Goal: Check status: Check status

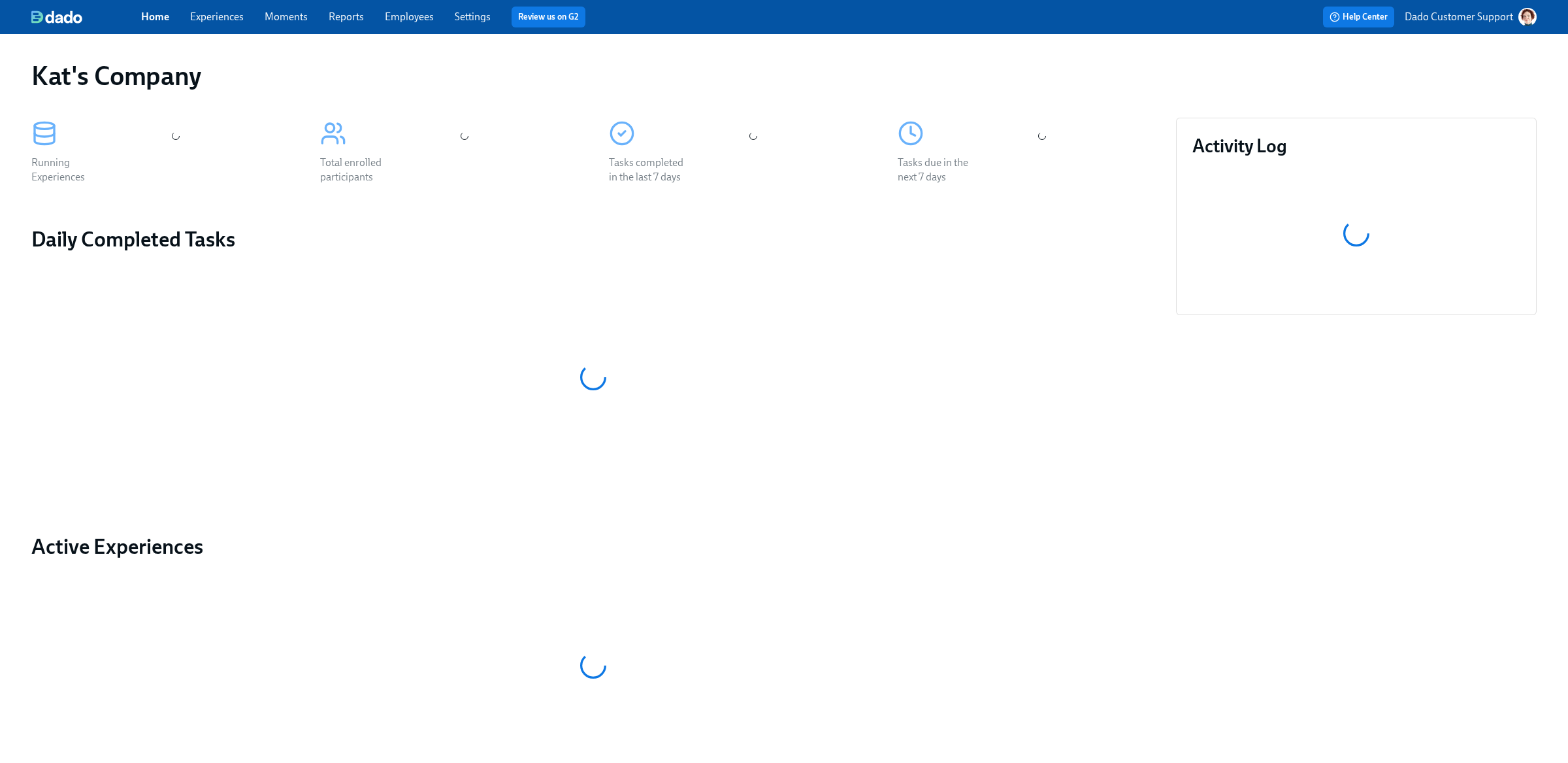
click at [391, 25] on div "Home Experiences Moments Reports Employees Settings Review us on G2" at bounding box center [490, 17] width 698 height 21
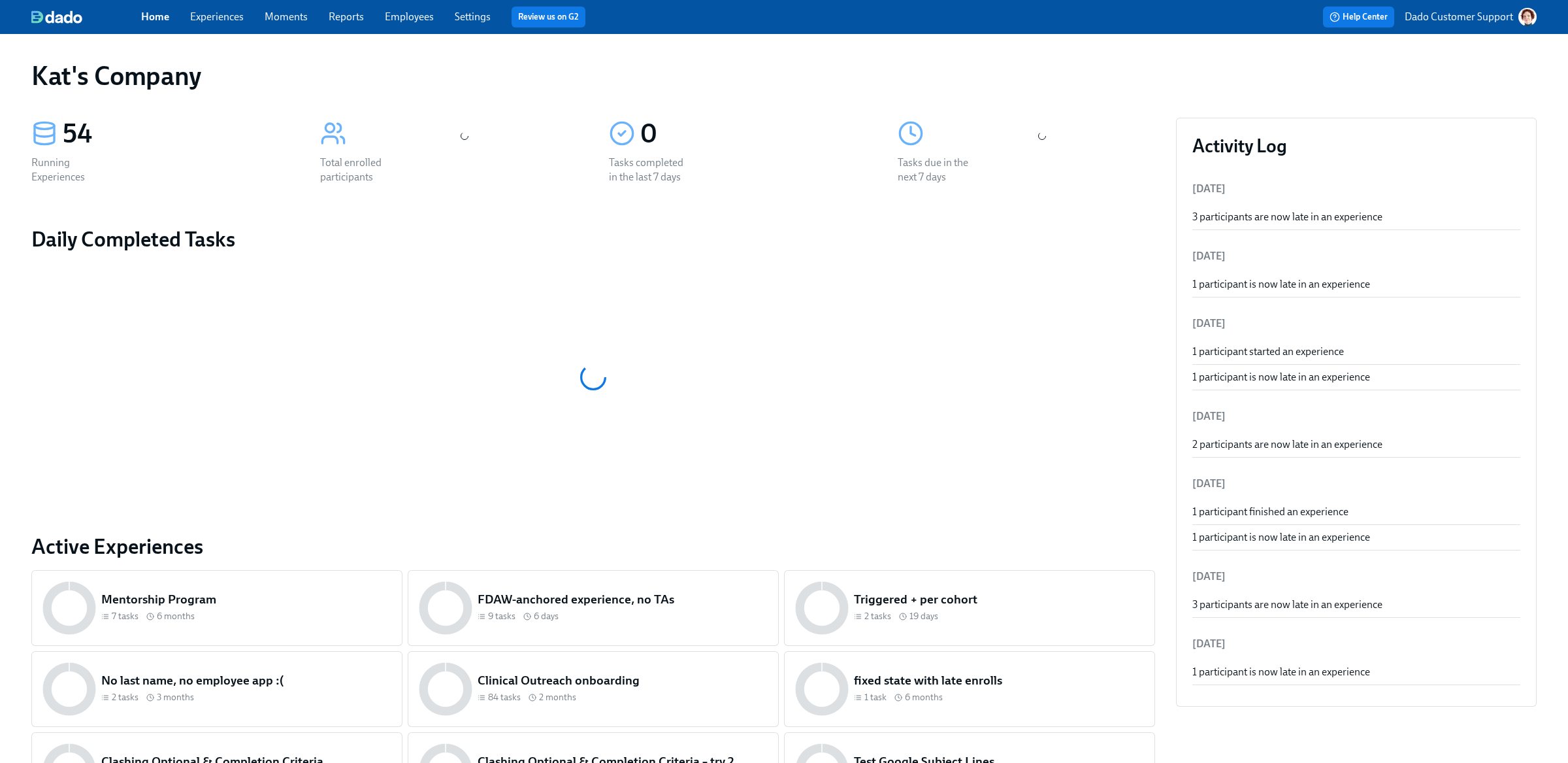
click at [394, 17] on link "Employees" at bounding box center [409, 16] width 49 height 12
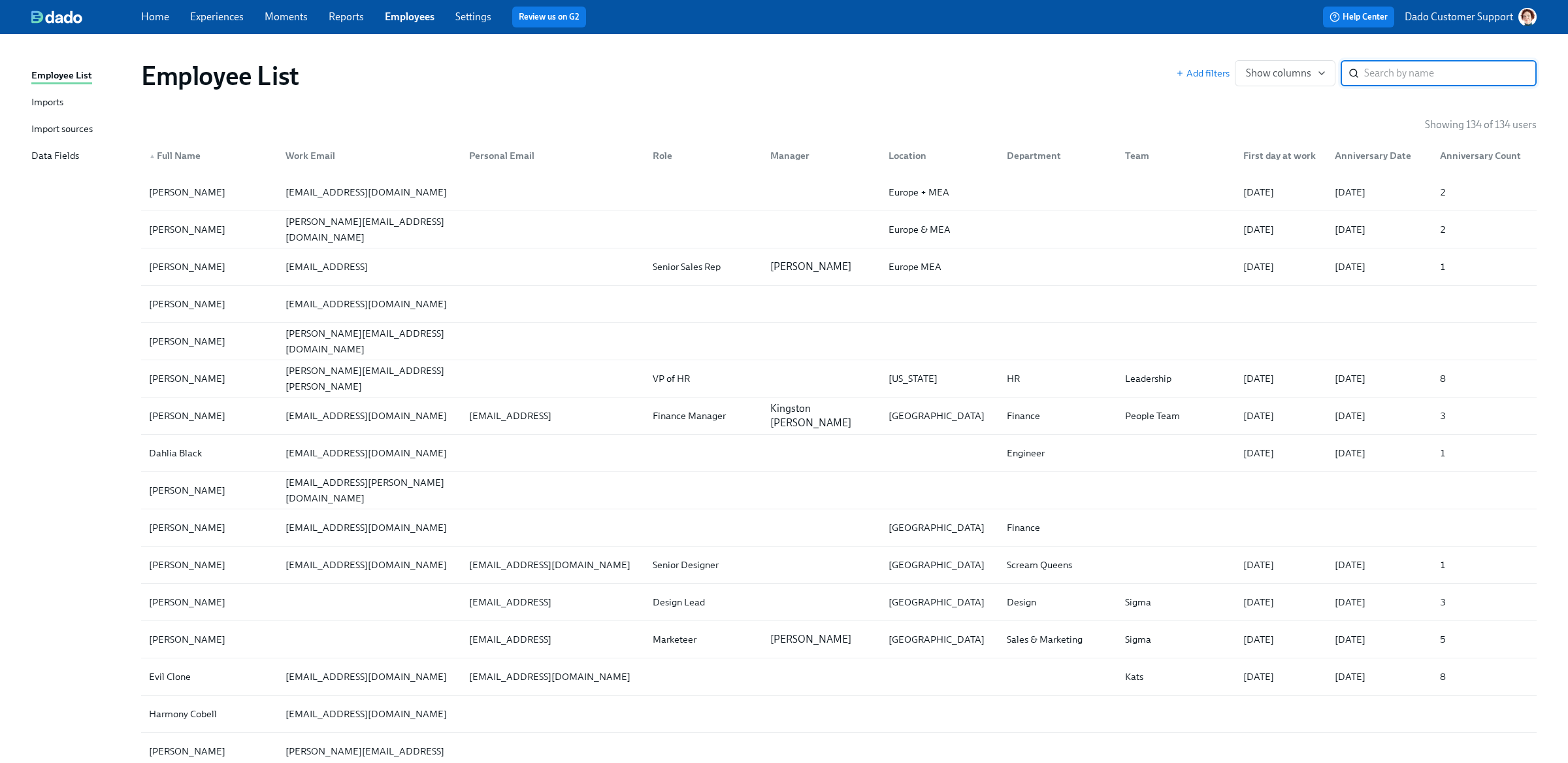
click at [40, 97] on div "Imports" at bounding box center [48, 103] width 32 height 16
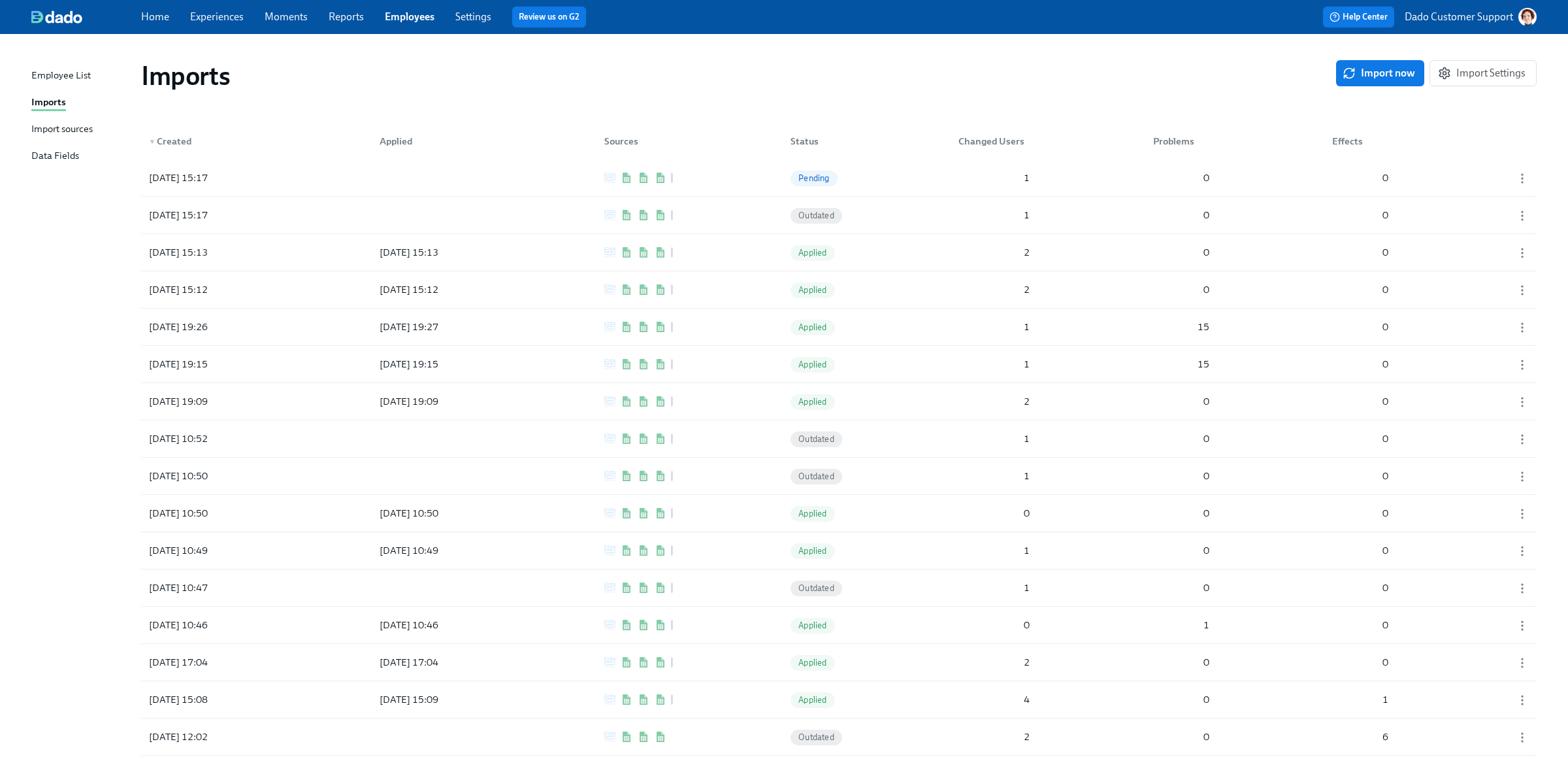
click at [73, 73] on div "Employee List" at bounding box center [61, 76] width 60 height 16
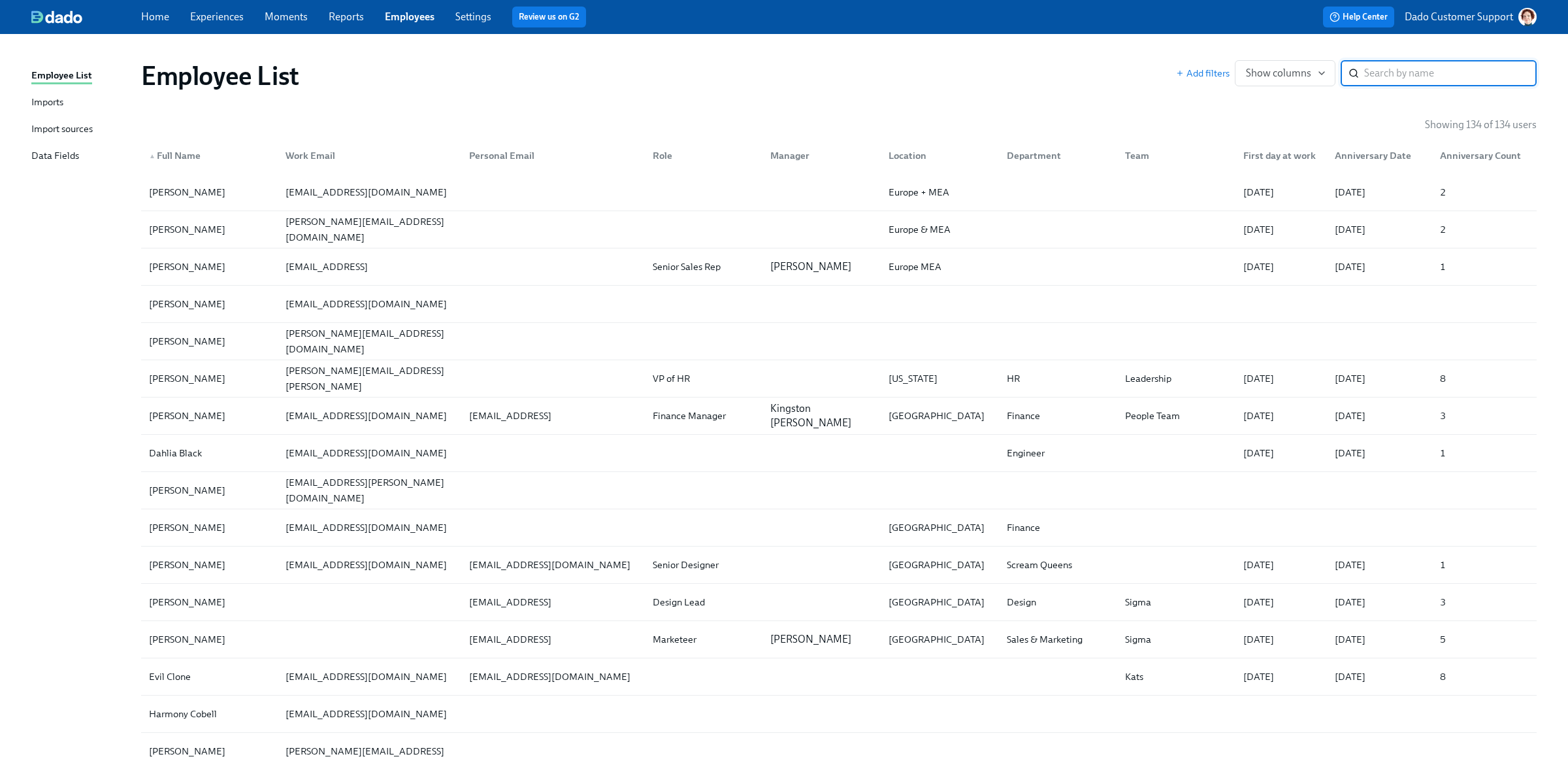
click at [1468, 19] on p "Dado Customer Support" at bounding box center [1459, 17] width 108 height 15
click at [1457, 78] on span "Switch organization..." at bounding box center [1465, 77] width 123 height 15
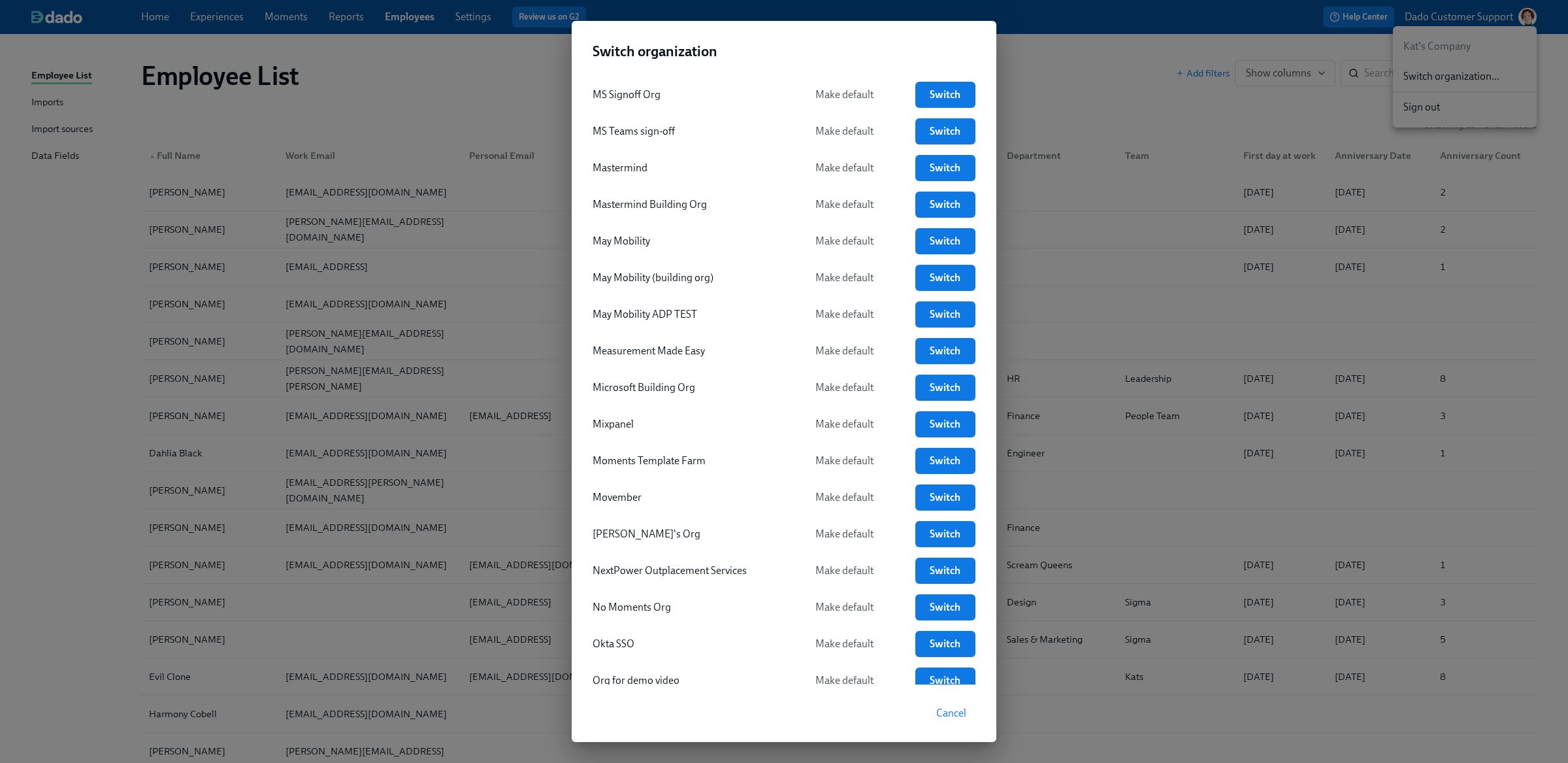
scroll to position [2090, 0]
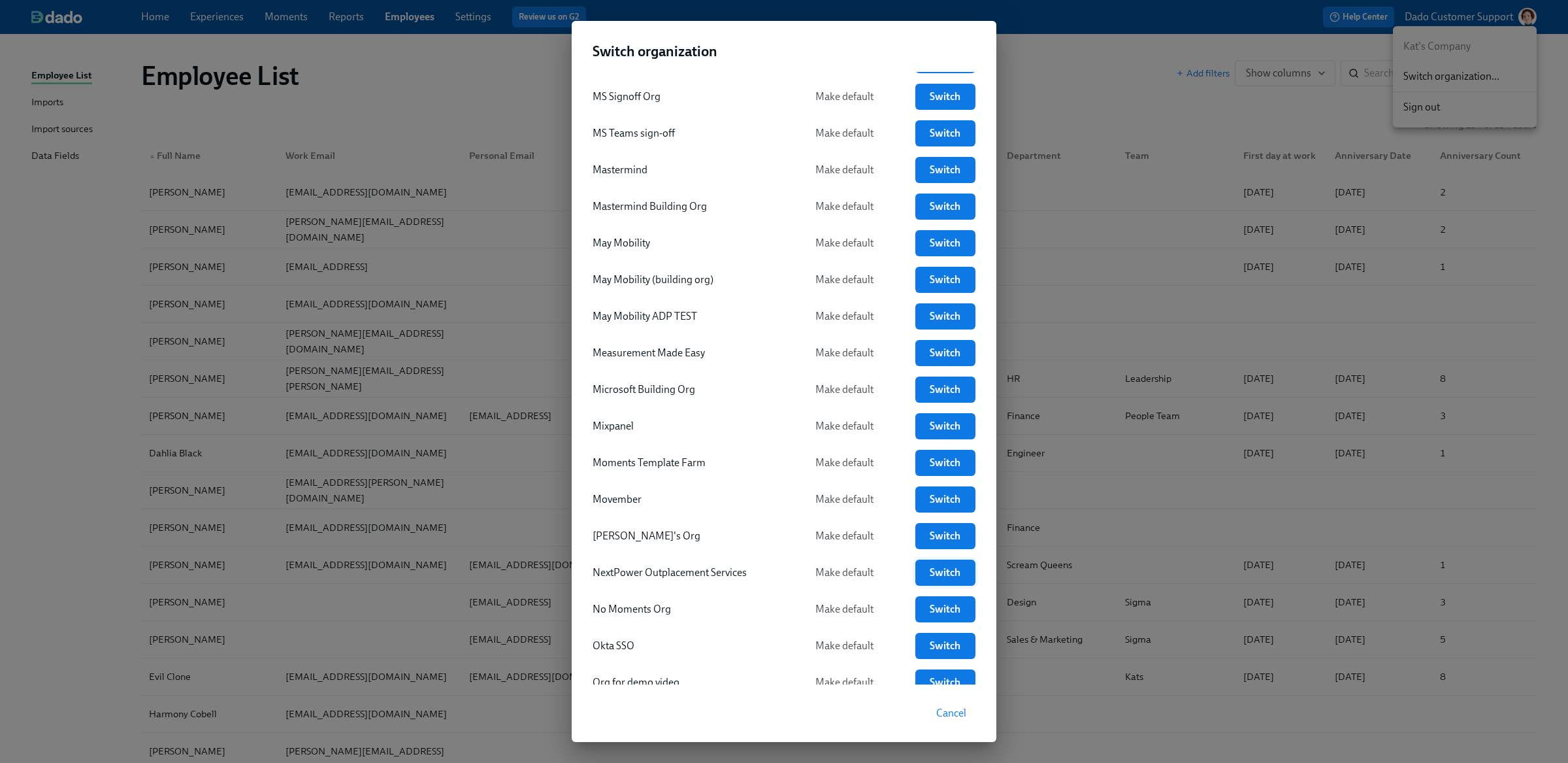
click at [951, 569] on span "Switch" at bounding box center [946, 572] width 42 height 13
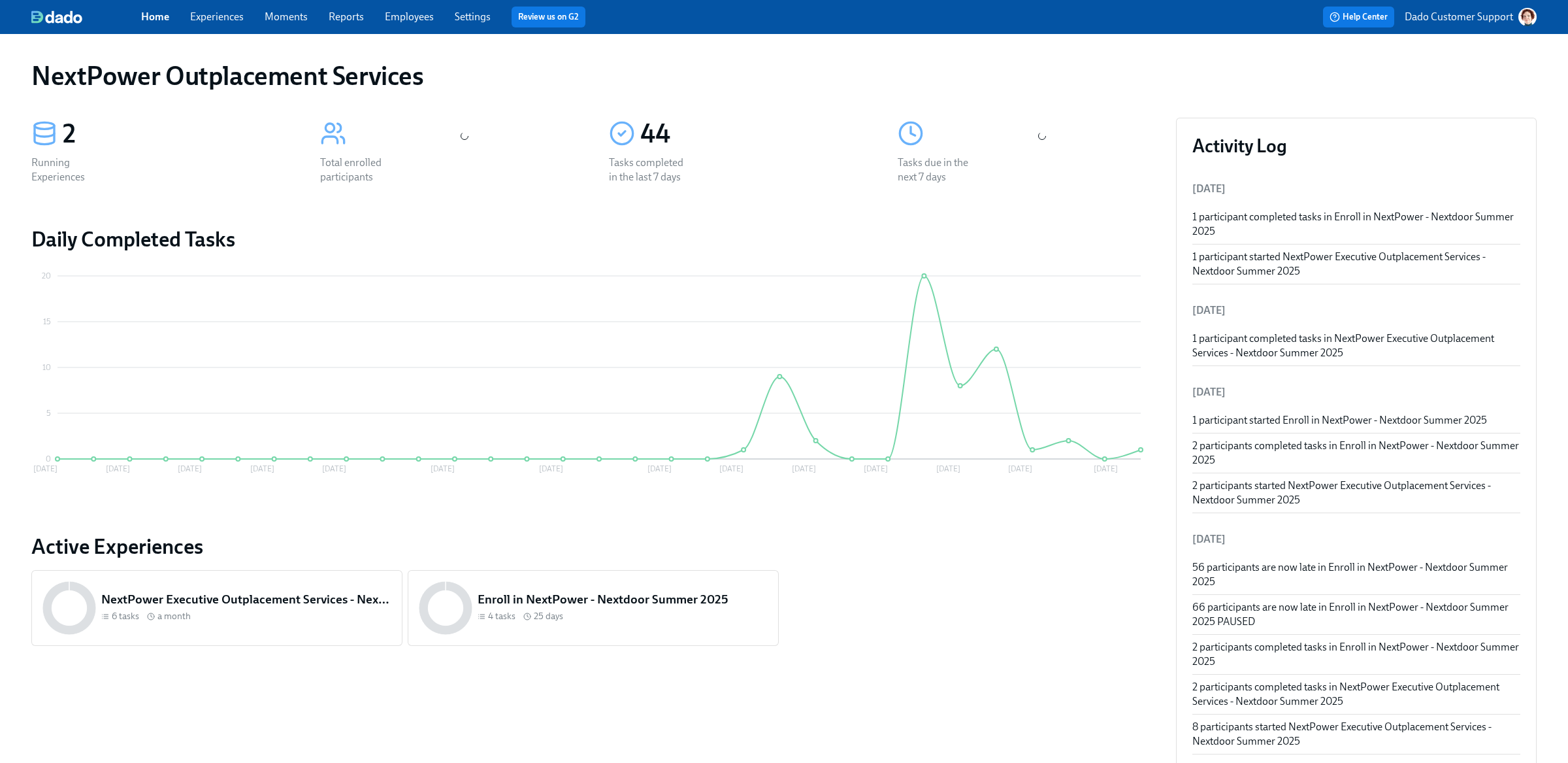
click at [429, 24] on div "Home Experiences Moments Reports Employees Settings Review us on G2" at bounding box center [490, 17] width 698 height 21
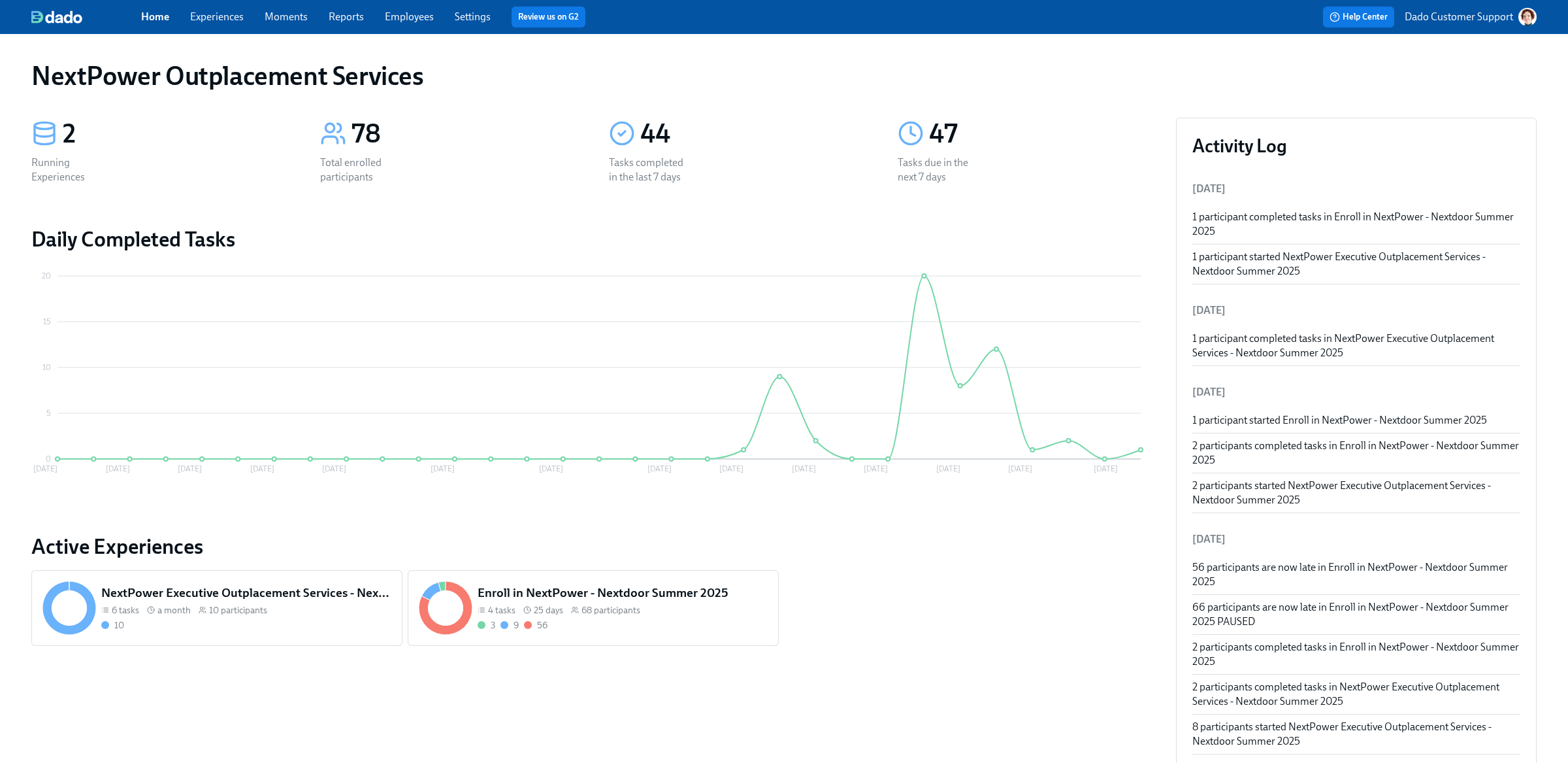
click at [414, 15] on link "Employees" at bounding box center [409, 16] width 49 height 12
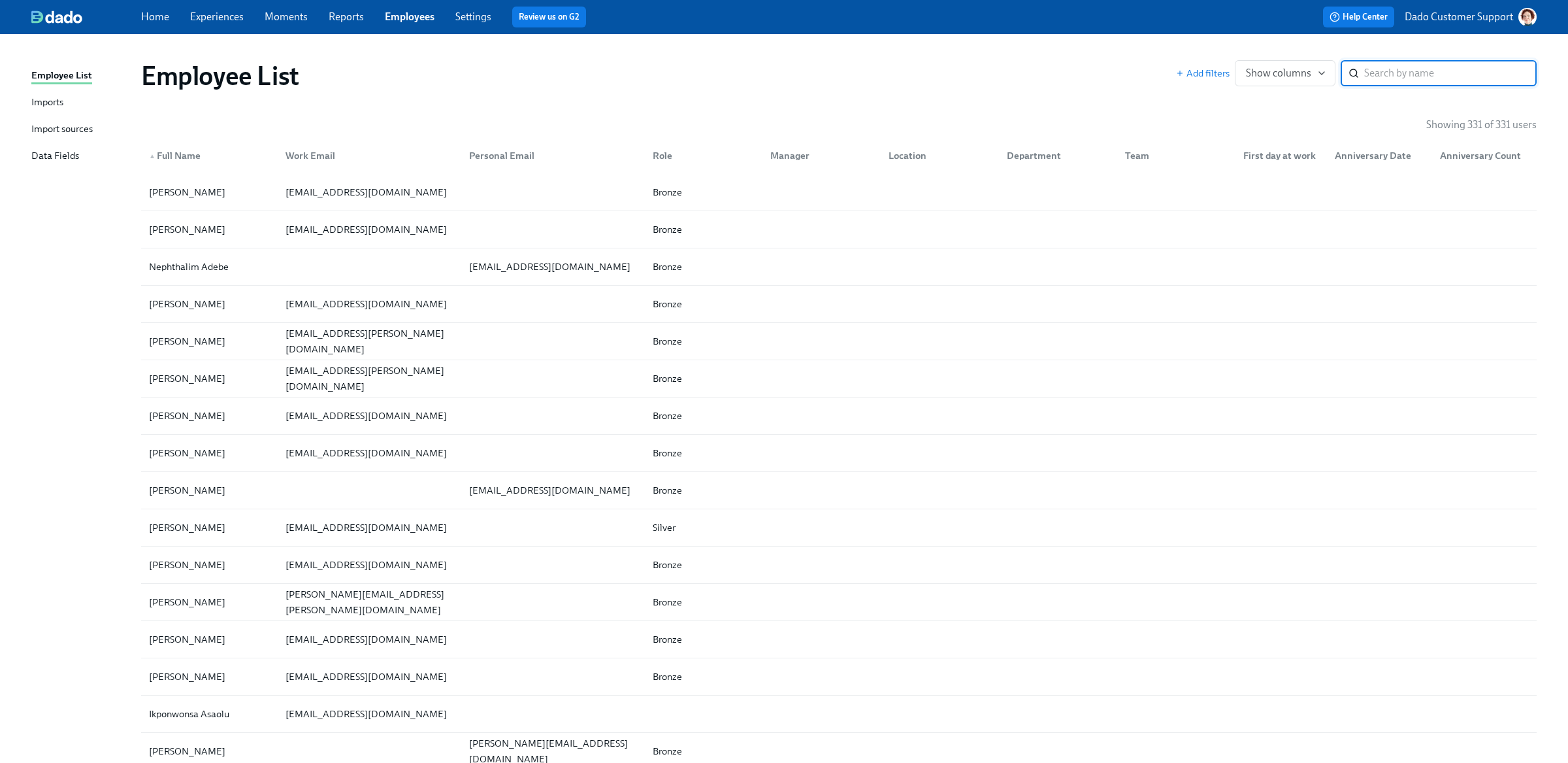
click at [64, 105] on div "Imports" at bounding box center [48, 103] width 32 height 16
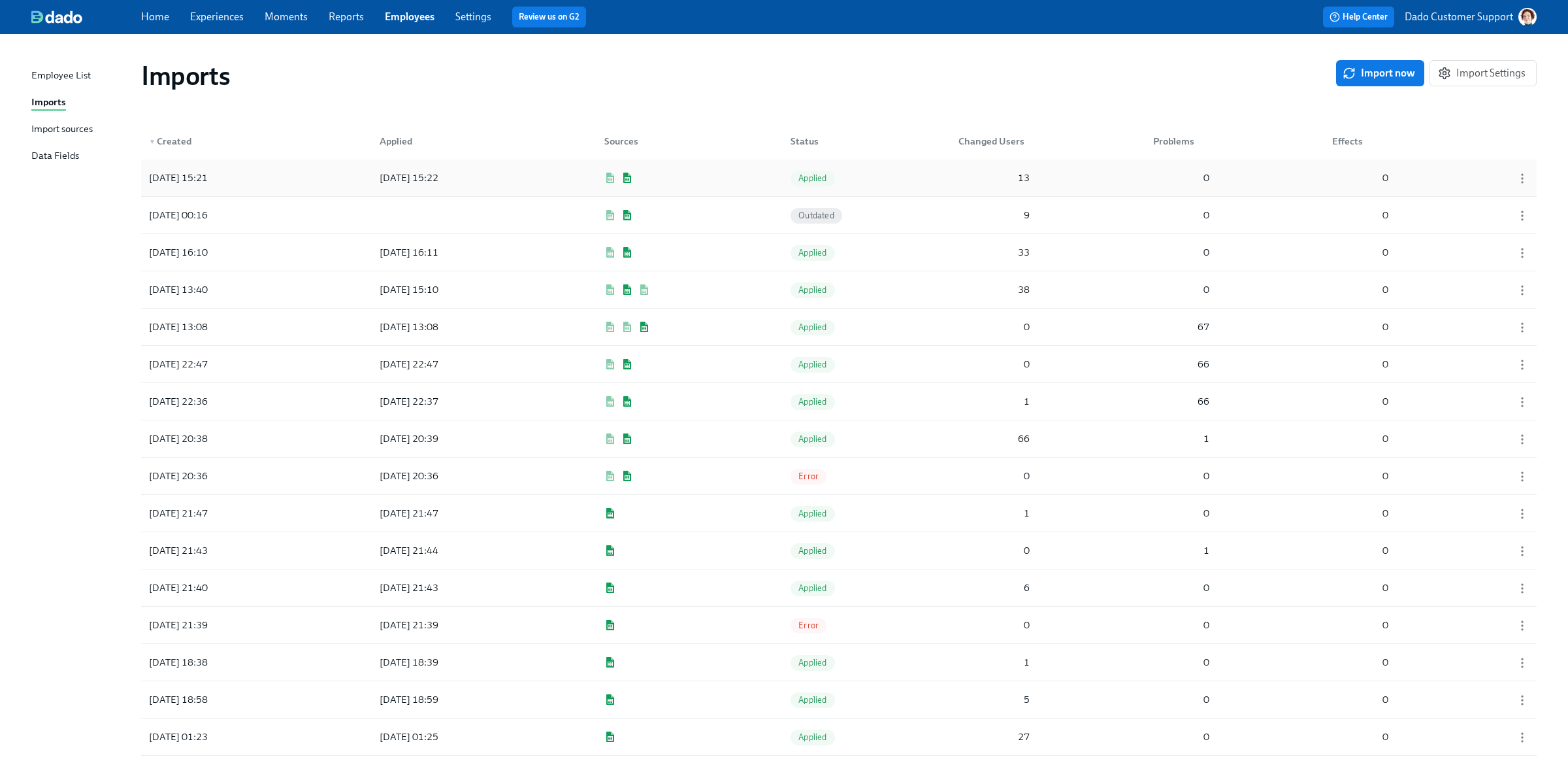
click at [266, 169] on div "[DATE] 15:21 [DATE] 15:22 Applied 13 0 0" at bounding box center [839, 178] width 1396 height 36
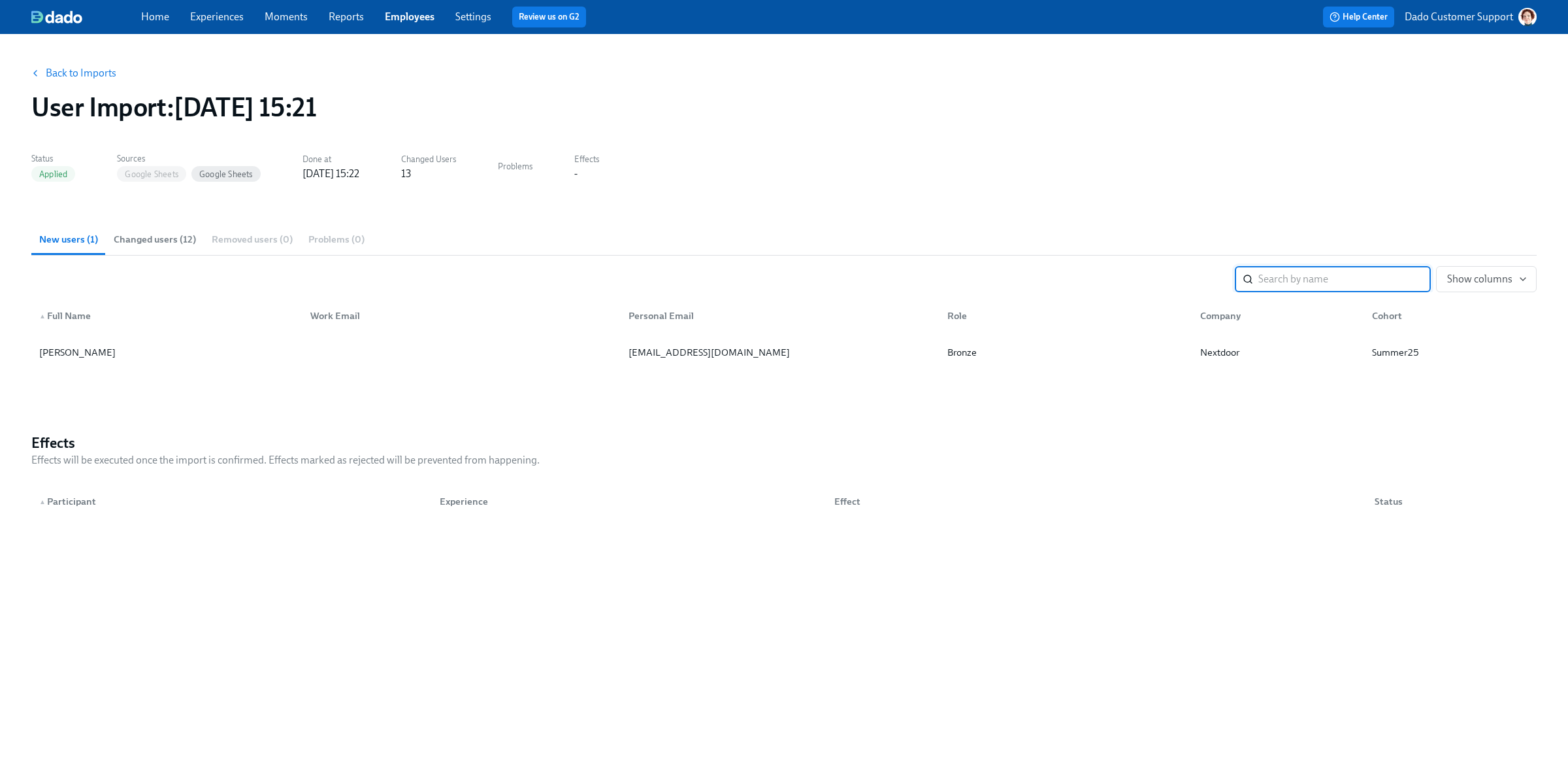
click at [137, 241] on span "Changed users (12)" at bounding box center [155, 239] width 82 height 15
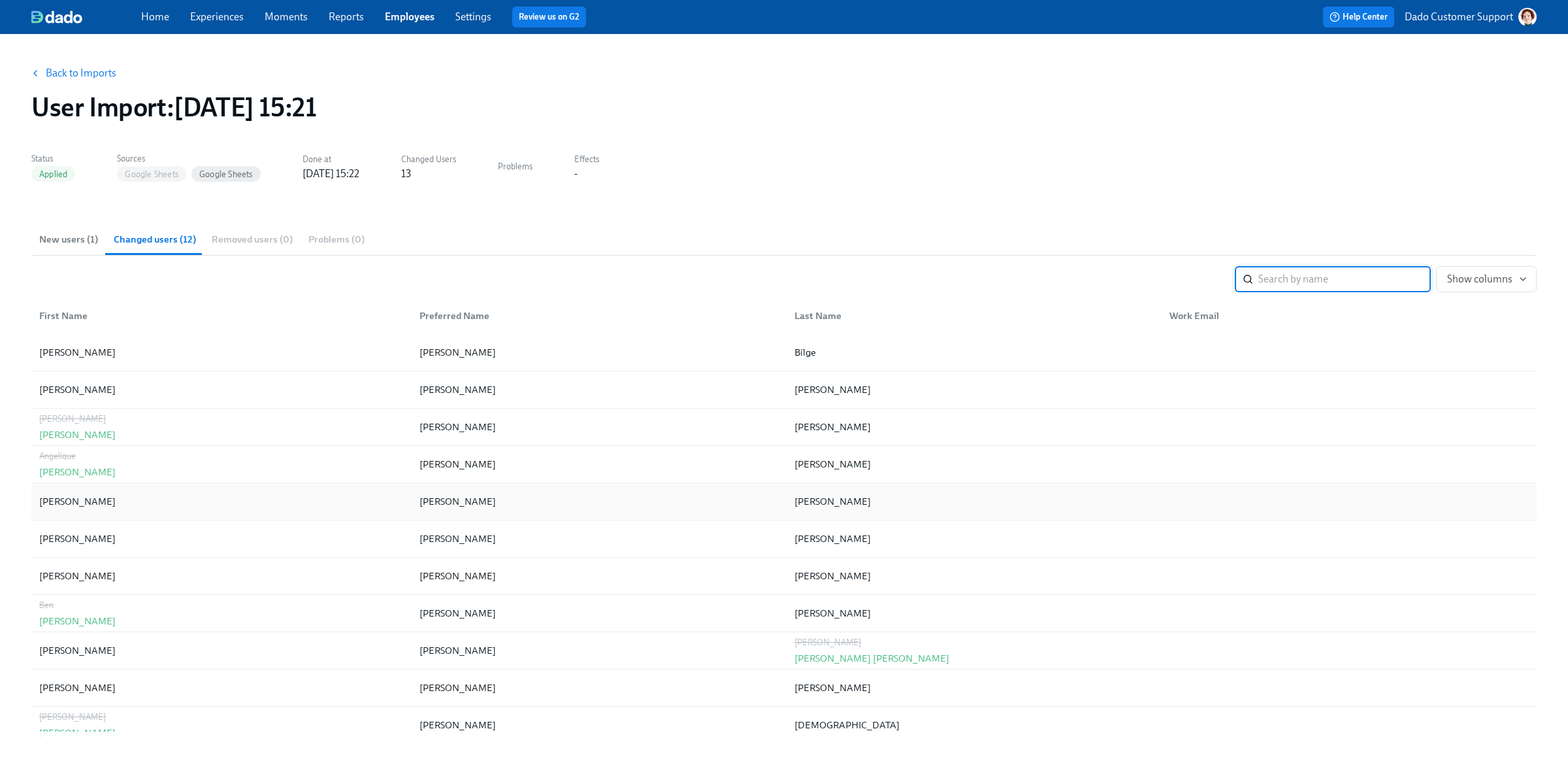
scroll to position [32, 0]
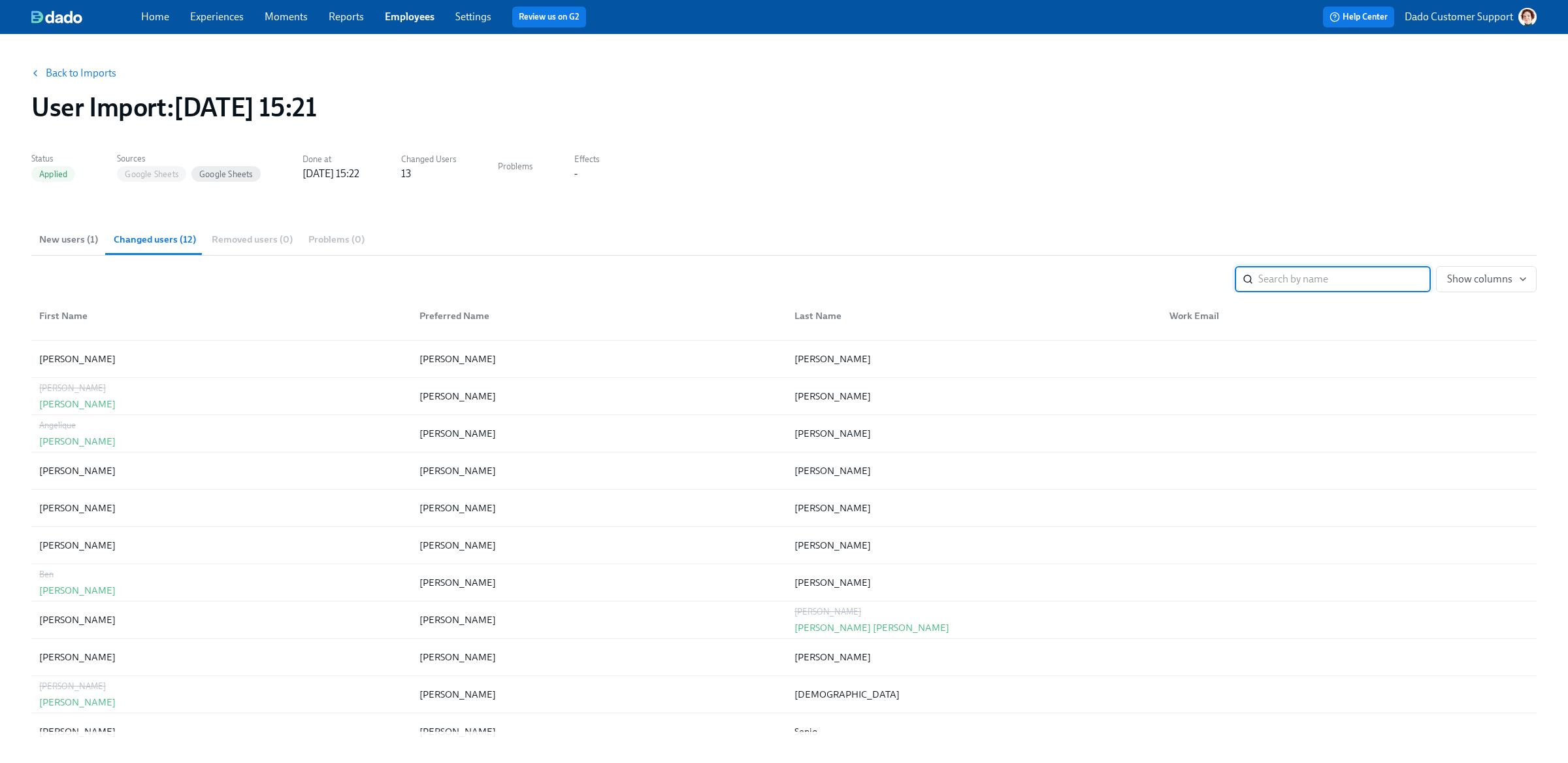
click at [68, 245] on span "New users (1)" at bounding box center [69, 239] width 59 height 15
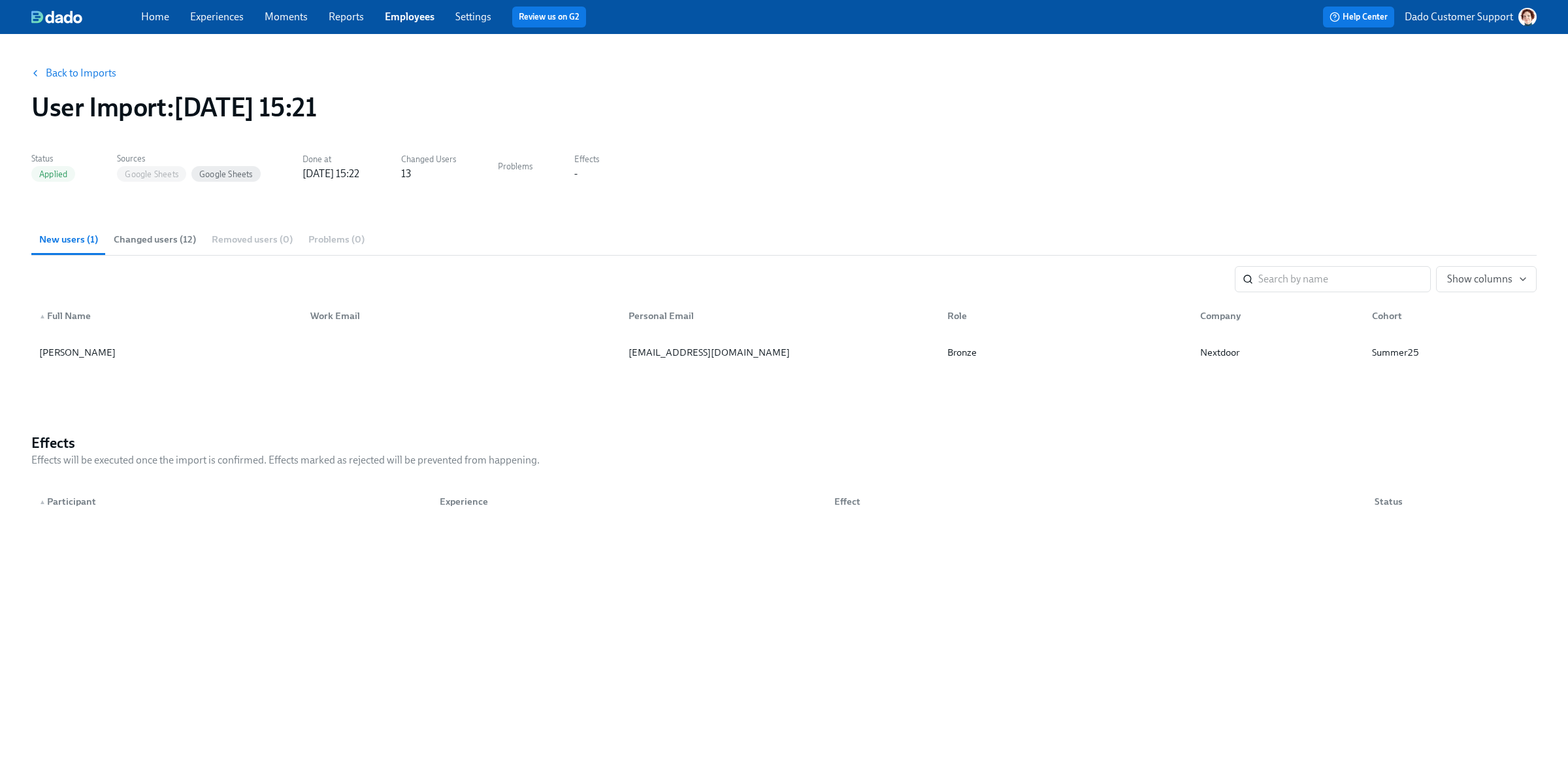
click at [53, 60] on button "Back to Imports" at bounding box center [74, 73] width 102 height 26
click at [66, 67] on link "Back to Imports" at bounding box center [81, 73] width 70 height 13
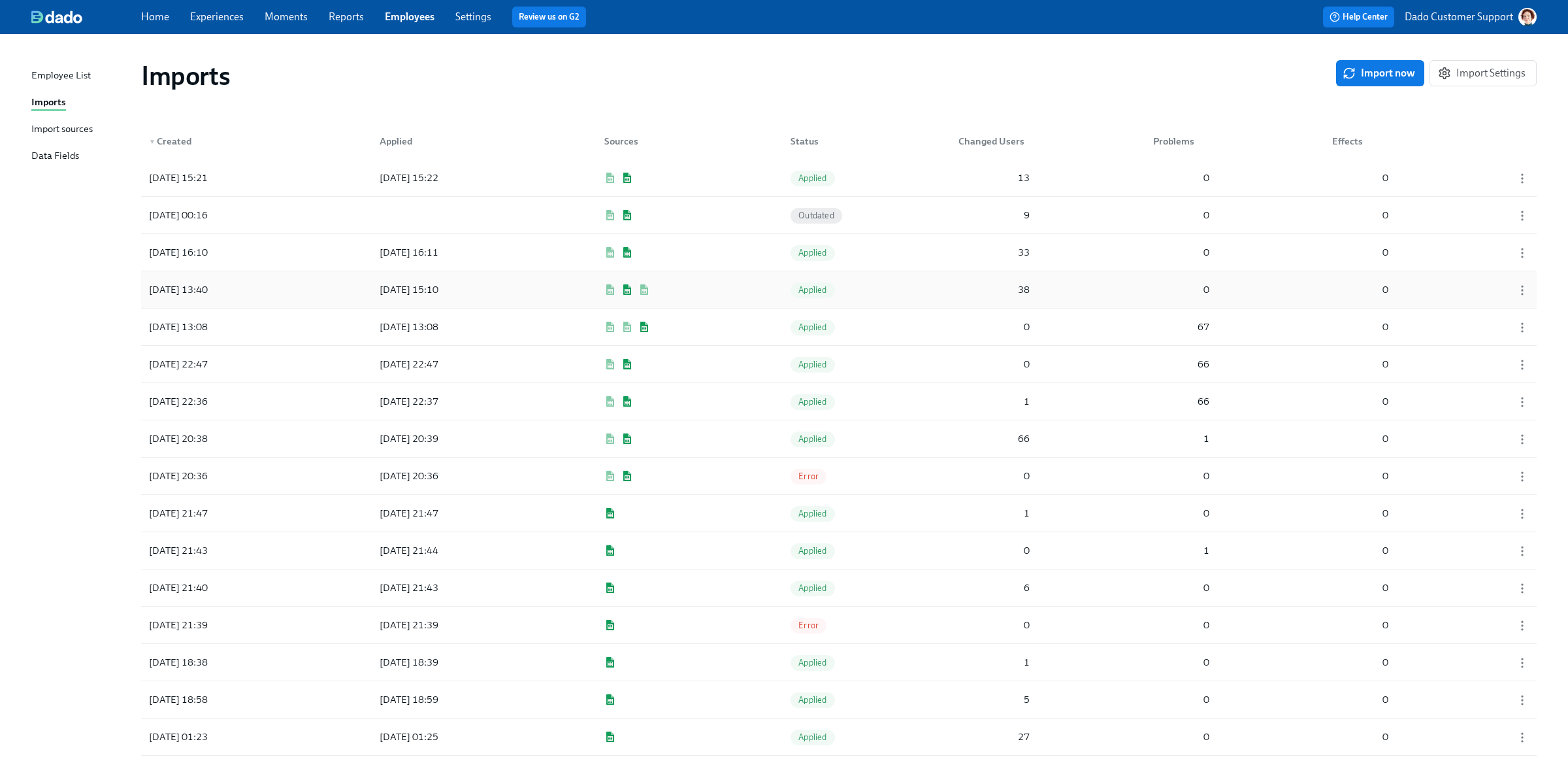
click at [173, 277] on div "[DATE] 13:40" at bounding box center [203, 290] width 118 height 26
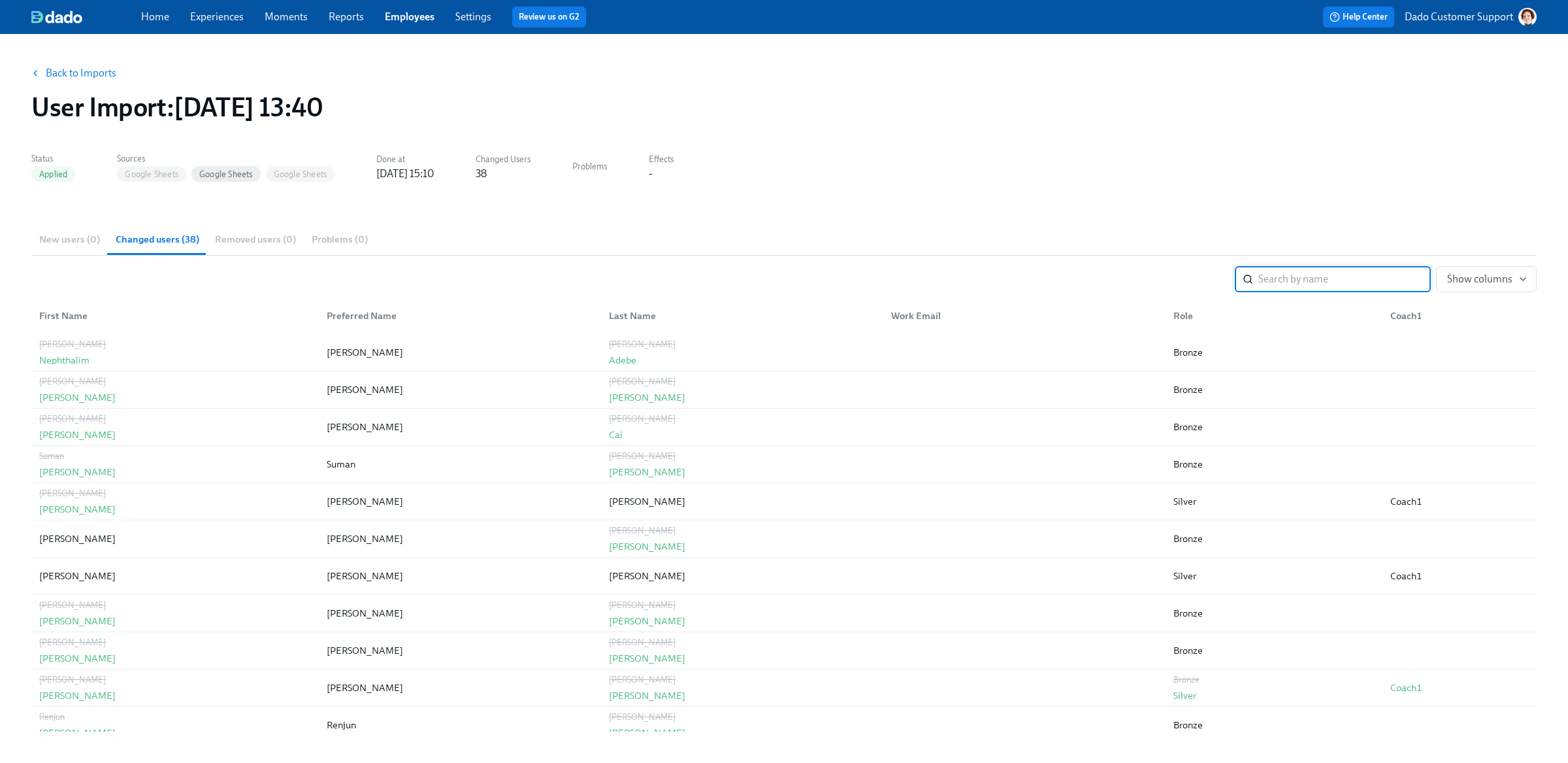
click at [77, 68] on link "Back to Imports" at bounding box center [81, 73] width 70 height 13
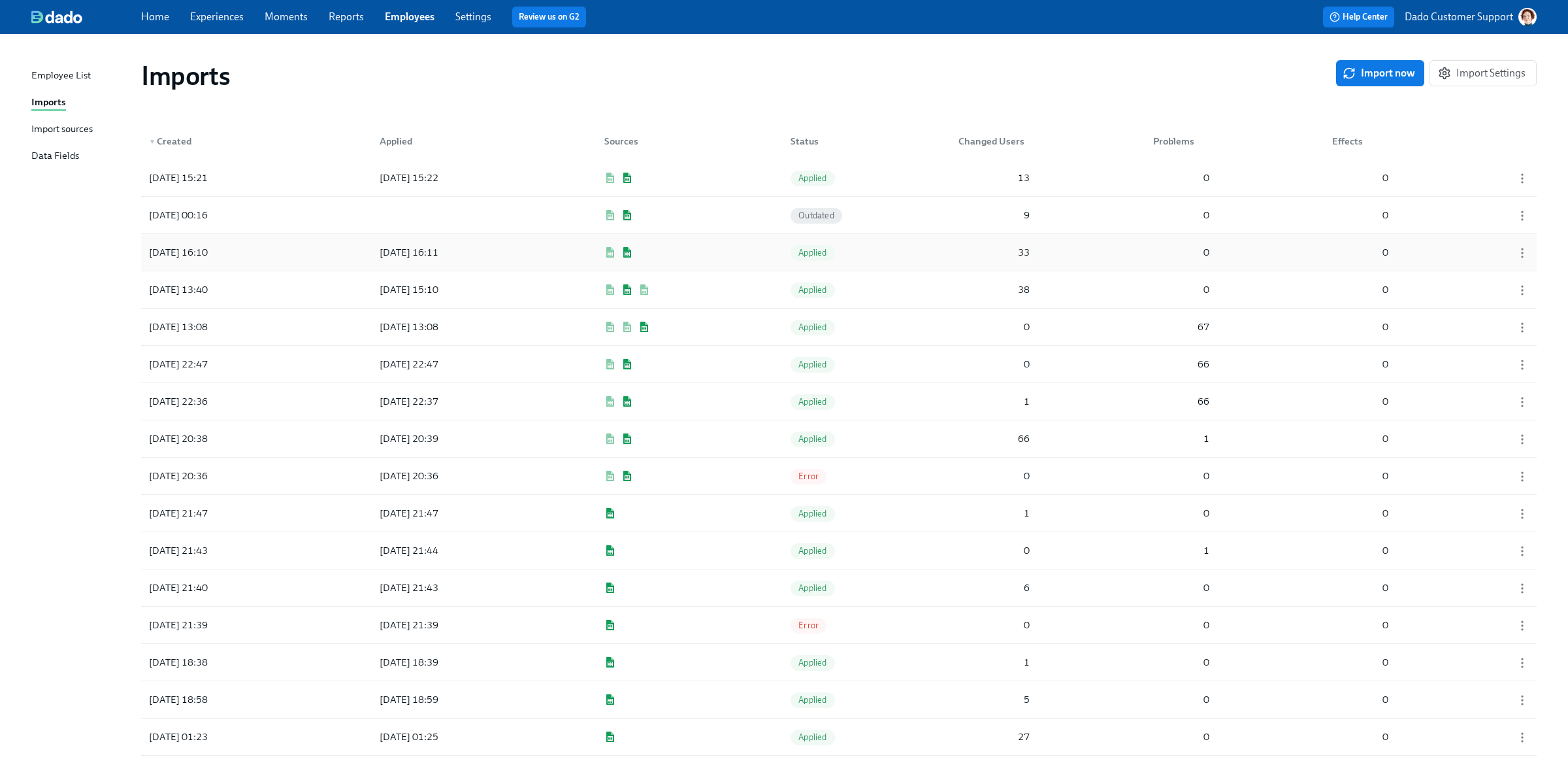
click at [263, 256] on div "[DATE] 16:10 [DATE] 16:11 Applied 33 0 0" at bounding box center [839, 252] width 1396 height 36
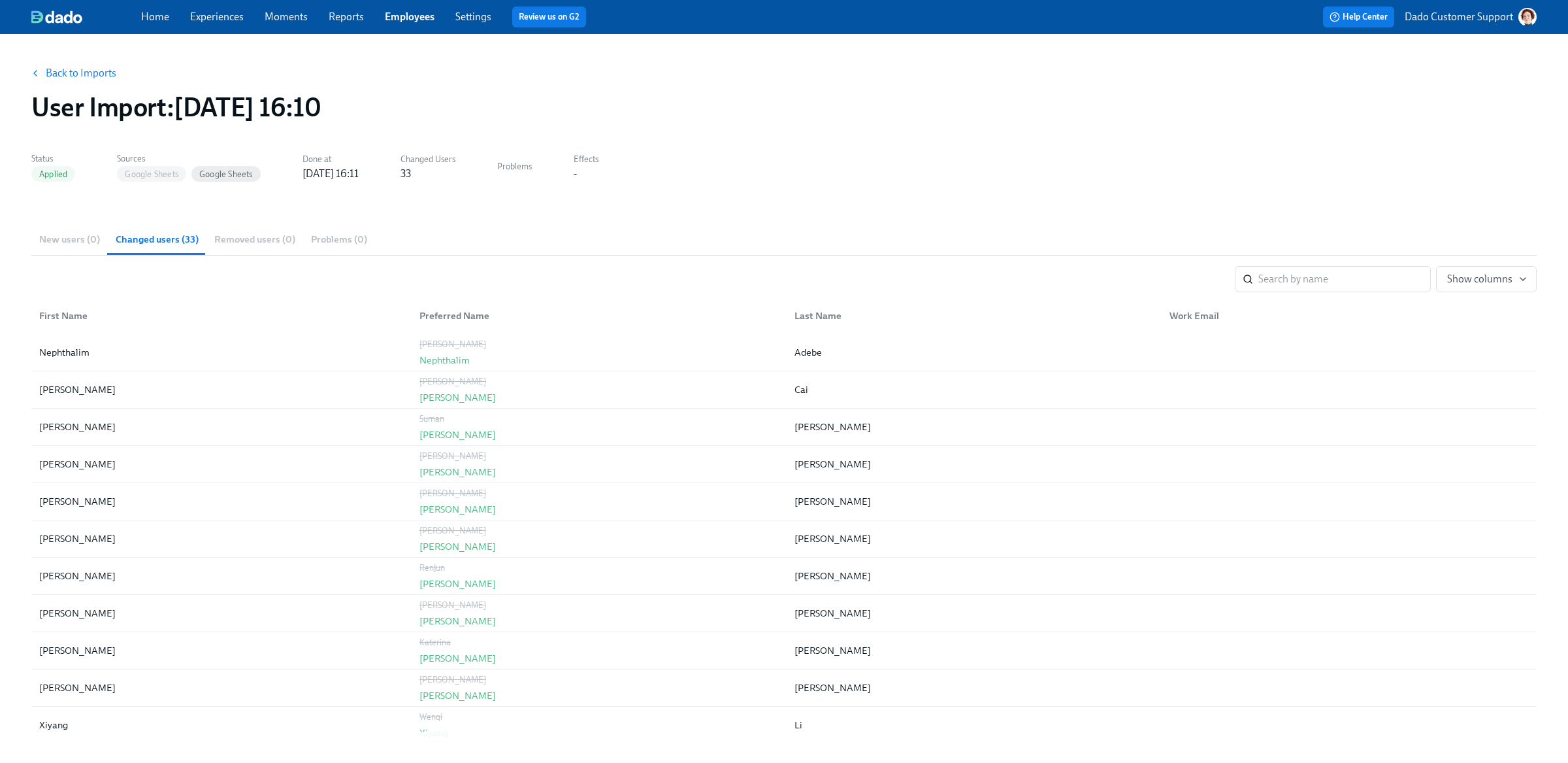
click at [64, 73] on link "Back to Imports" at bounding box center [81, 73] width 70 height 13
